Goal: Information Seeking & Learning: Learn about a topic

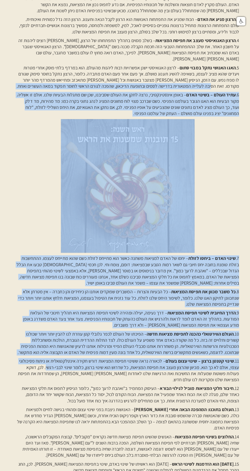
scroll to position [280, 0]
copy div "loremi dolor sitamet consect, adipi elits doeiu tempo incid utla etdolo magn. 3…"
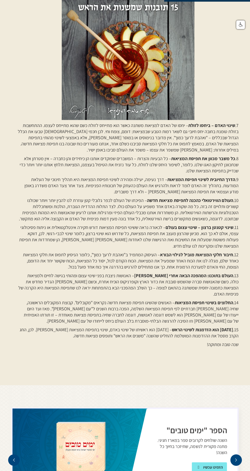
scroll to position [415, 0]
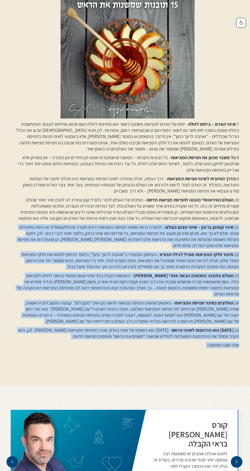
copy div "54. lorem ipsum dolor – sitam cons adipi – elitse doei tempor incid utlabor etd…"
